Goal: Transaction & Acquisition: Purchase product/service

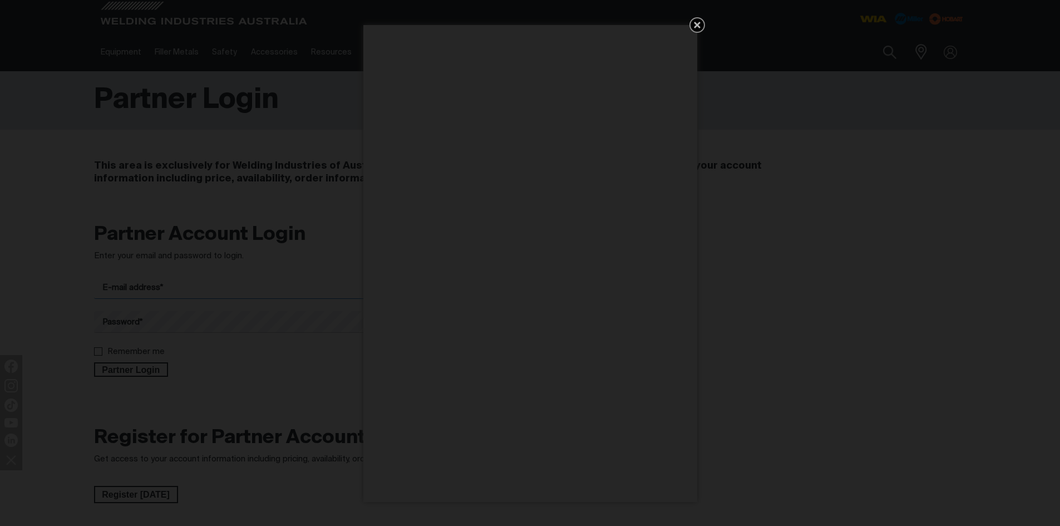
type input "[EMAIL_ADDRESS][DOMAIN_NAME]"
click at [698, 24] on icon "Get 5 WIA Welding Guides Free!" at bounding box center [697, 25] width 7 height 7
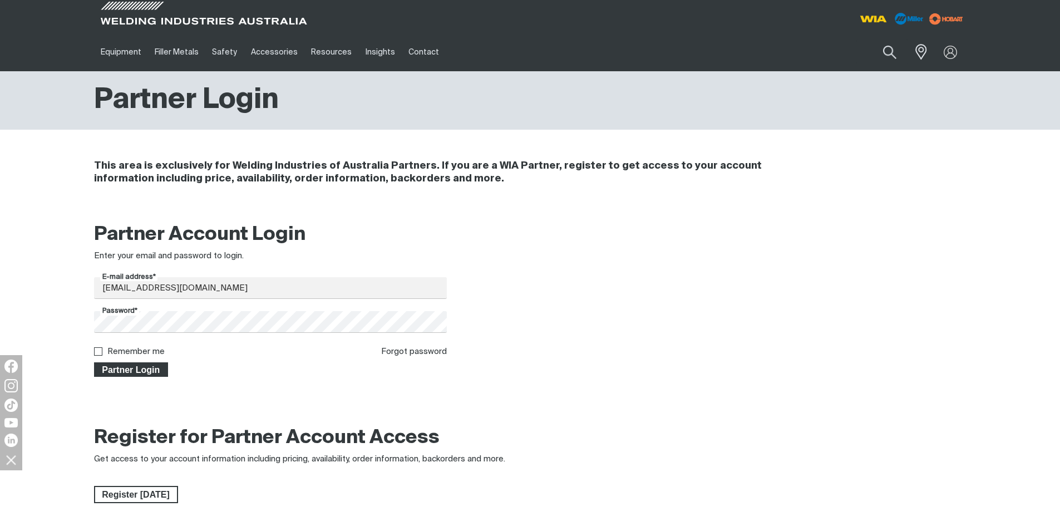
click at [126, 372] on span "Partner Login" at bounding box center [131, 369] width 72 height 14
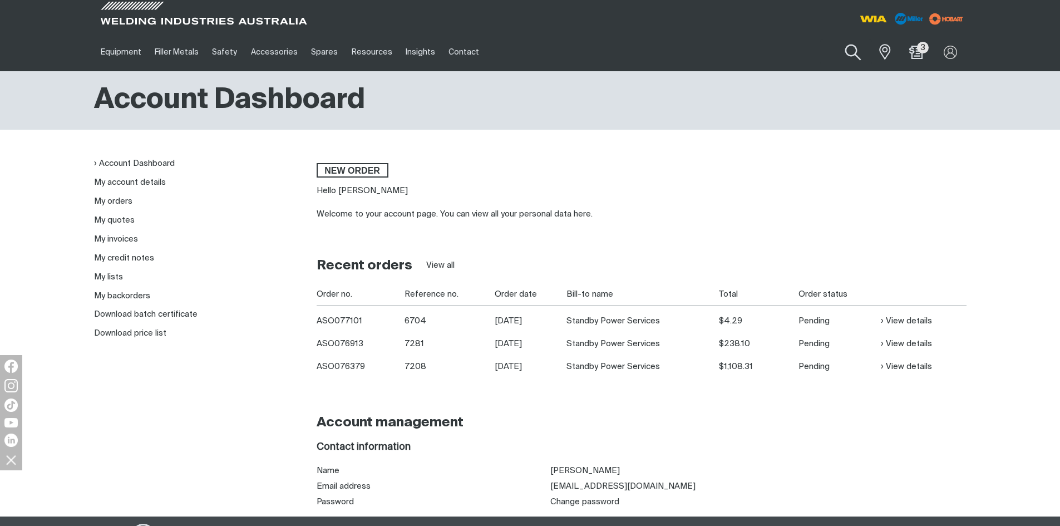
click at [851, 52] on button "Search products" at bounding box center [852, 53] width 45 height 32
click at [752, 57] on input "Search" at bounding box center [785, 51] width 171 height 25
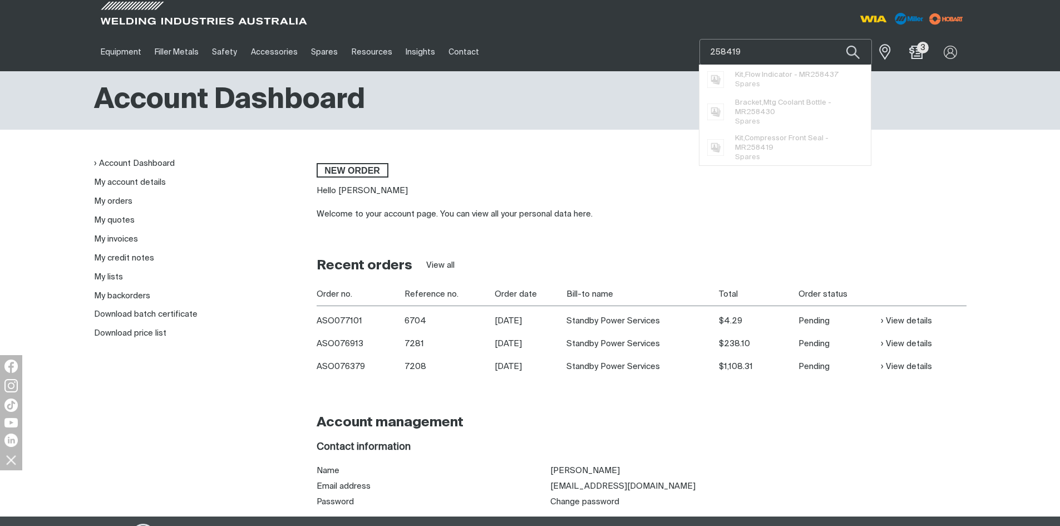
type input "258419"
click at [834, 39] on button "Search products" at bounding box center [853, 52] width 38 height 26
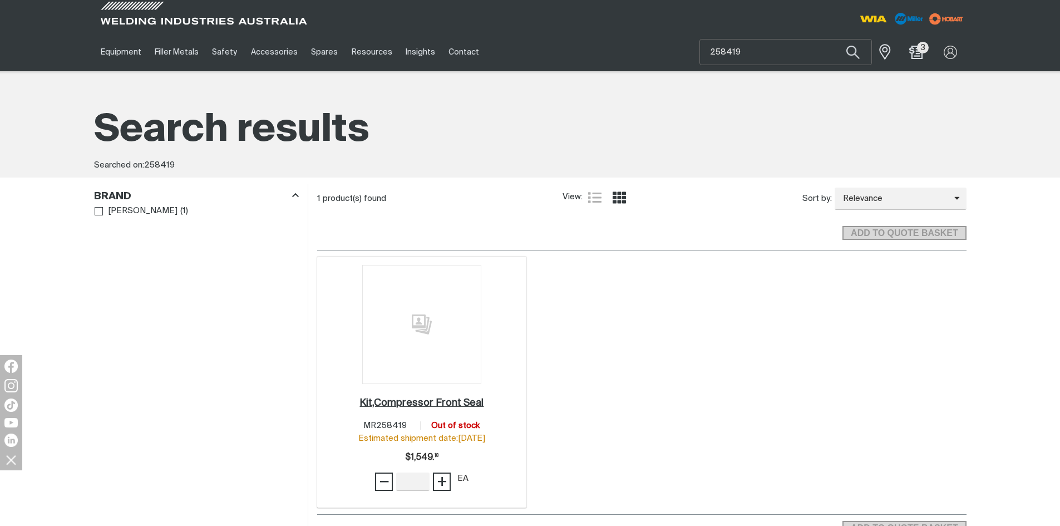
click at [411, 406] on h2 "Kit,Compressor Front Seal ." at bounding box center [421, 403] width 124 height 10
